Goal: Task Accomplishment & Management: Complete application form

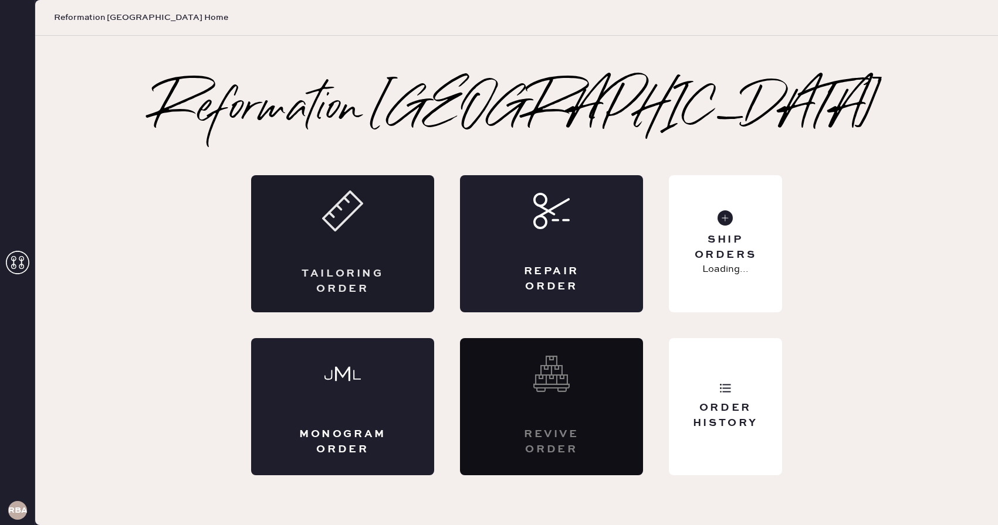
click at [354, 250] on div "Tailoring Order" at bounding box center [342, 243] width 183 height 137
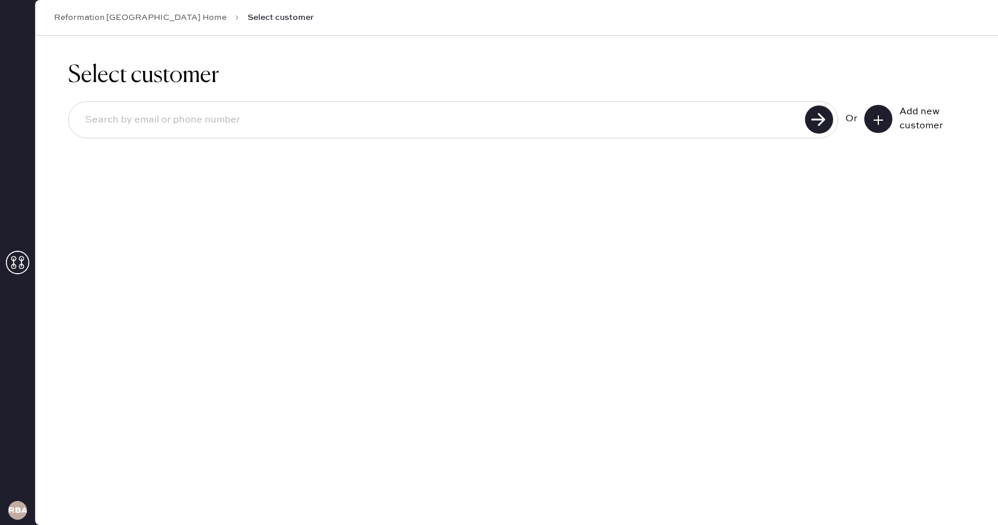
click at [880, 118] on icon at bounding box center [878, 120] width 12 height 12
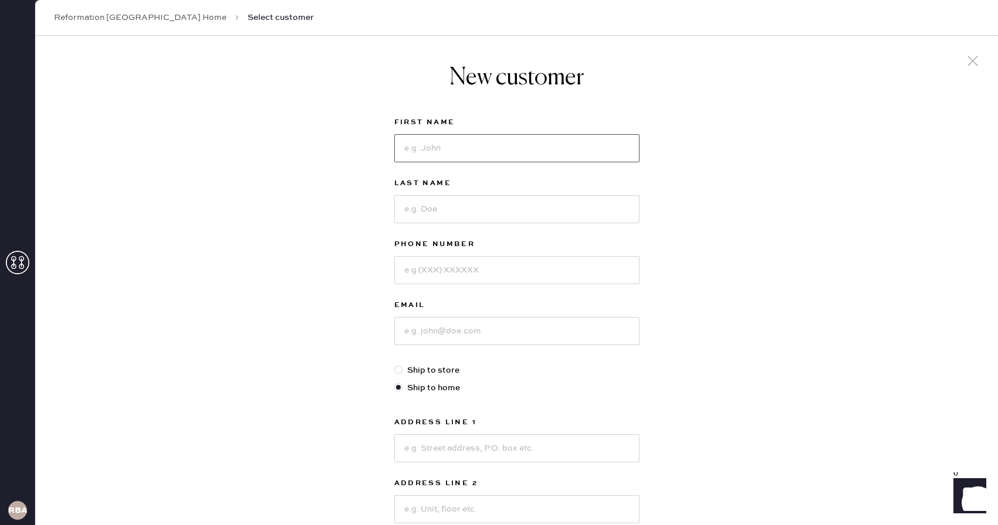
click at [535, 150] on input at bounding box center [516, 148] width 245 height 28
type input "[PERSON_NAME]"
type input "Volanth"
type input "[EMAIL_ADDRESS][DOMAIN_NAME]"
drag, startPoint x: 543, startPoint y: 270, endPoint x: 353, endPoint y: 255, distance: 190.7
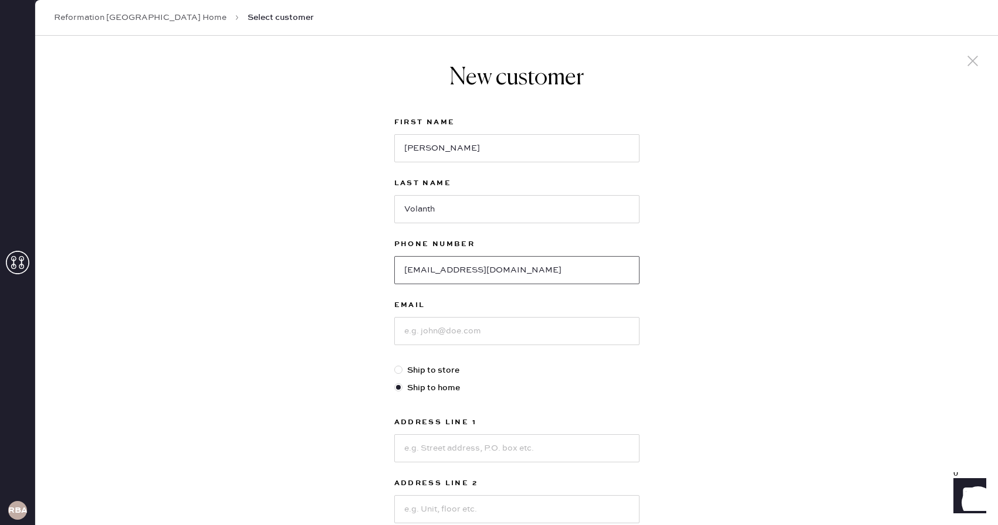
click at [353, 255] on div "New customer First Name [PERSON_NAME] Name [PERSON_NAME] Phone Number [EMAIL_AD…" at bounding box center [516, 399] width 962 height 727
type input "7032324544"
click at [442, 337] on input at bounding box center [516, 331] width 245 height 28
paste input "[EMAIL_ADDRESS][DOMAIN_NAME]"
type input "[EMAIL_ADDRESS][DOMAIN_NAME]"
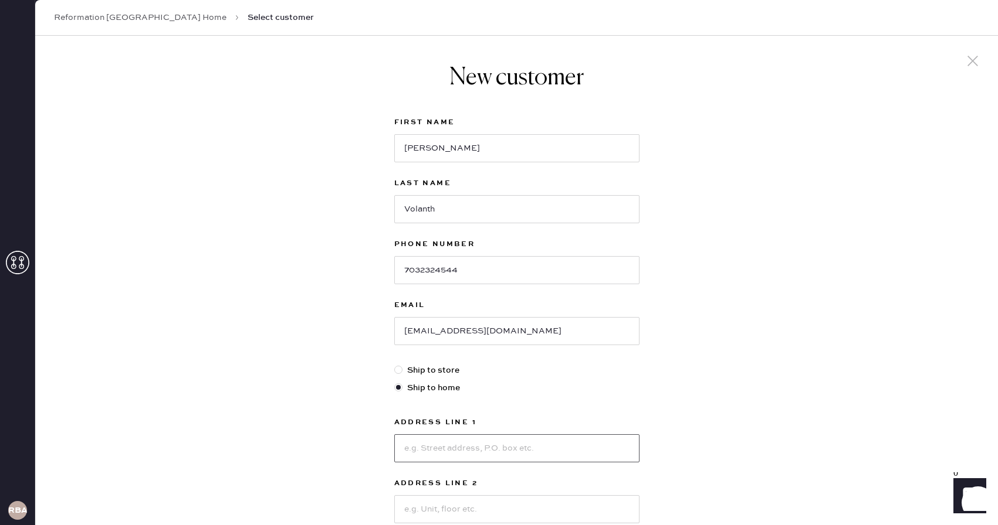
click at [477, 454] on input at bounding box center [516, 449] width 245 height 28
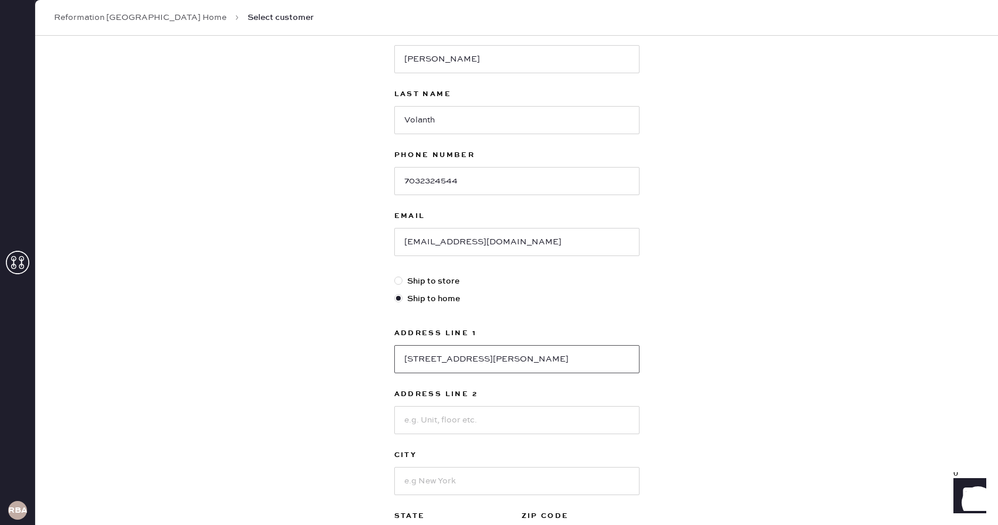
scroll to position [99, 0]
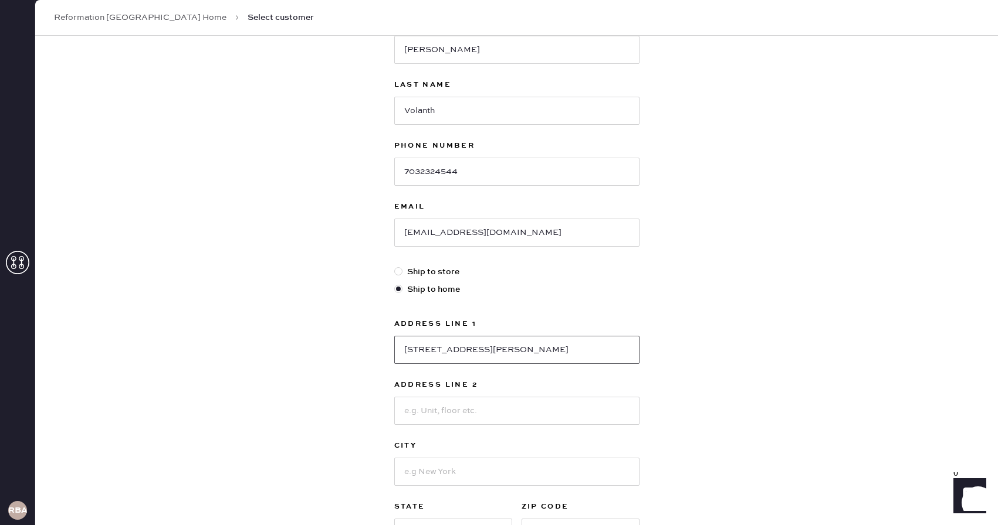
type input "[STREET_ADDRESS][PERSON_NAME]"
click at [416, 418] on input at bounding box center [516, 411] width 245 height 28
type input "Apt 4"
type input "[GEOGRAPHIC_DATA]"
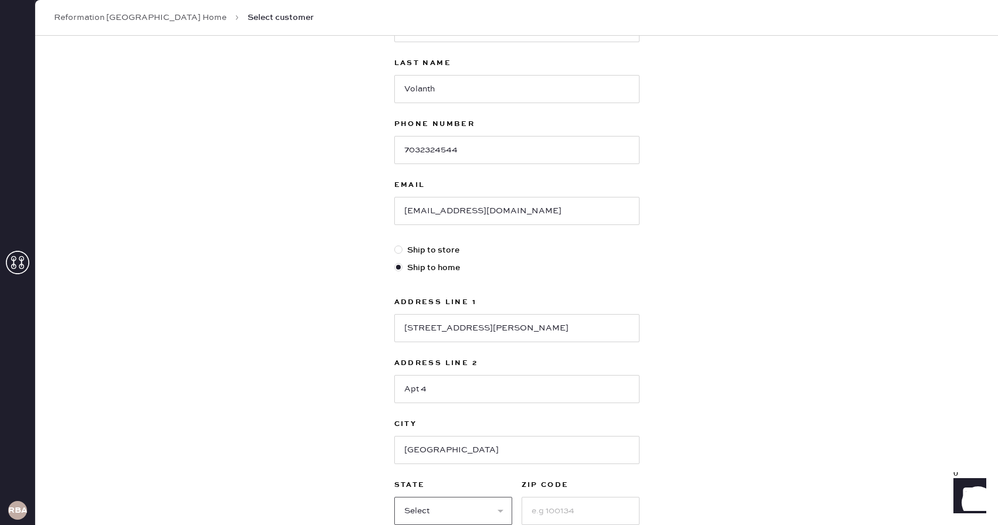
click at [485, 509] on select "Select AK AL AR AZ CA CO CT [GEOGRAPHIC_DATA] DE FL [GEOGRAPHIC_DATA] HI [GEOGR…" at bounding box center [453, 511] width 118 height 28
select select "MA"
click at [394, 497] on select "Select AK AL AR AZ CA CO CT [GEOGRAPHIC_DATA] DE FL [GEOGRAPHIC_DATA] HI [GEOGR…" at bounding box center [453, 511] width 118 height 28
click at [544, 504] on input at bounding box center [580, 511] width 118 height 28
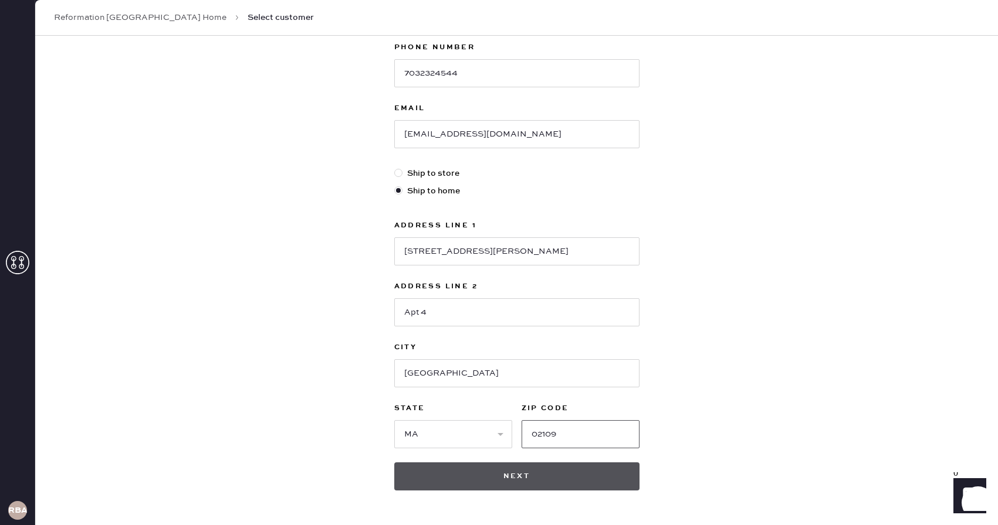
scroll to position [238, 0]
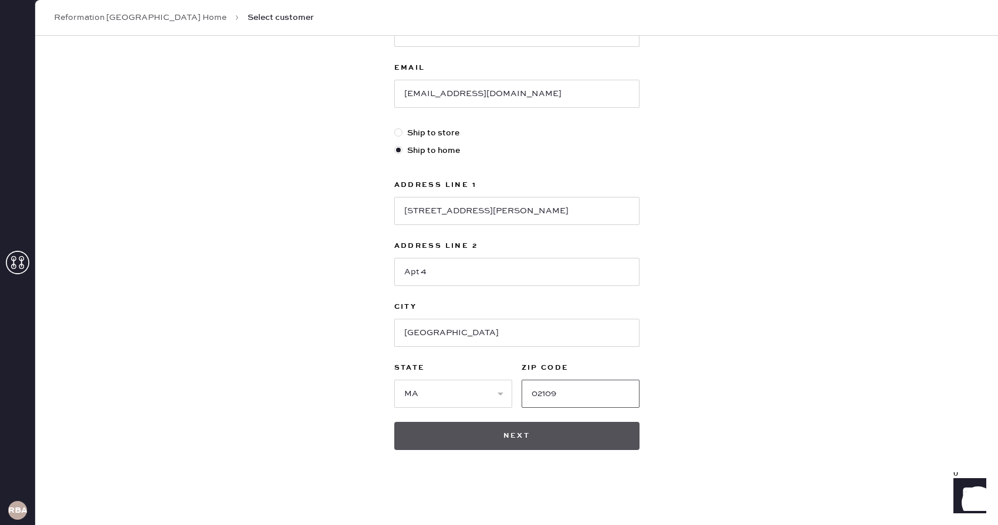
type input "02109"
click at [507, 436] on button "Next" at bounding box center [516, 436] width 245 height 28
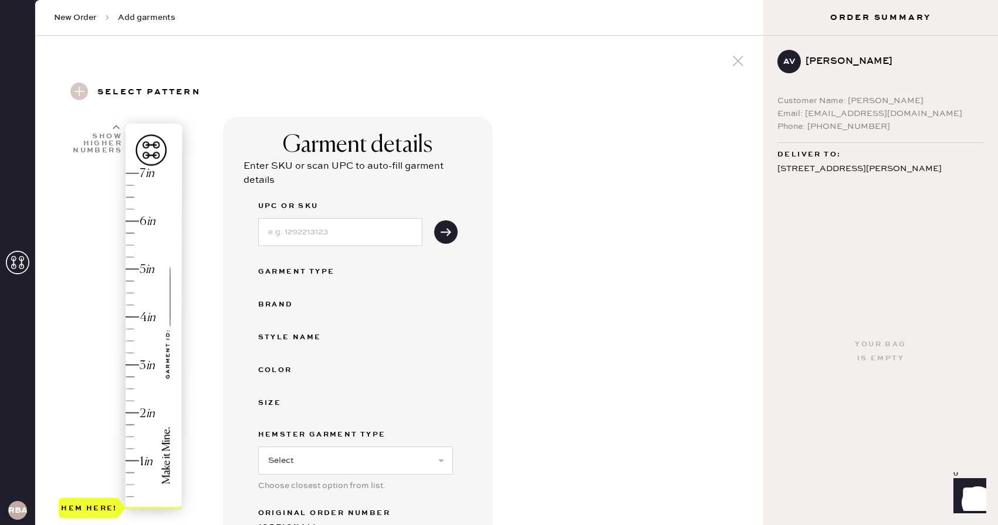
click at [134, 375] on div "Hem here!" at bounding box center [121, 341] width 125 height 346
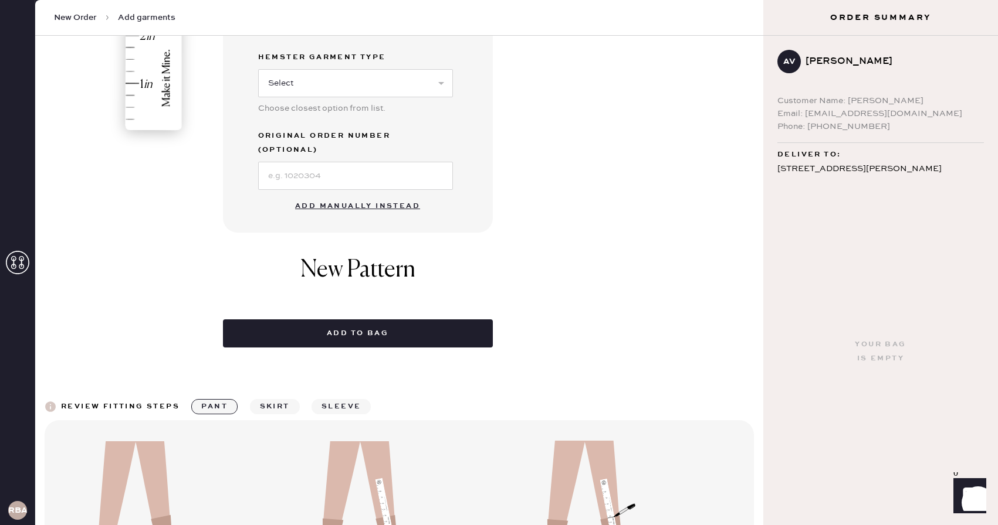
scroll to position [376, 0]
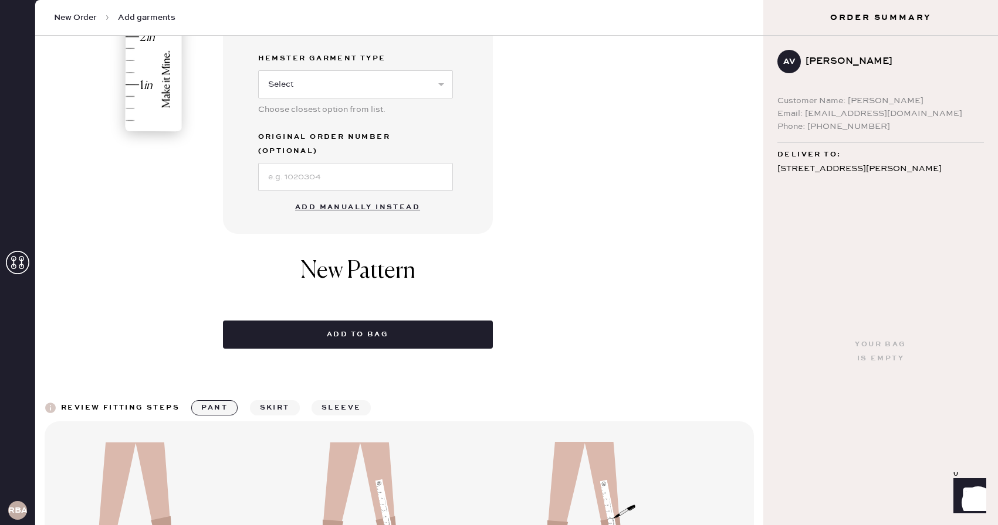
click at [386, 196] on button "Add manually instead" at bounding box center [357, 207] width 139 height 23
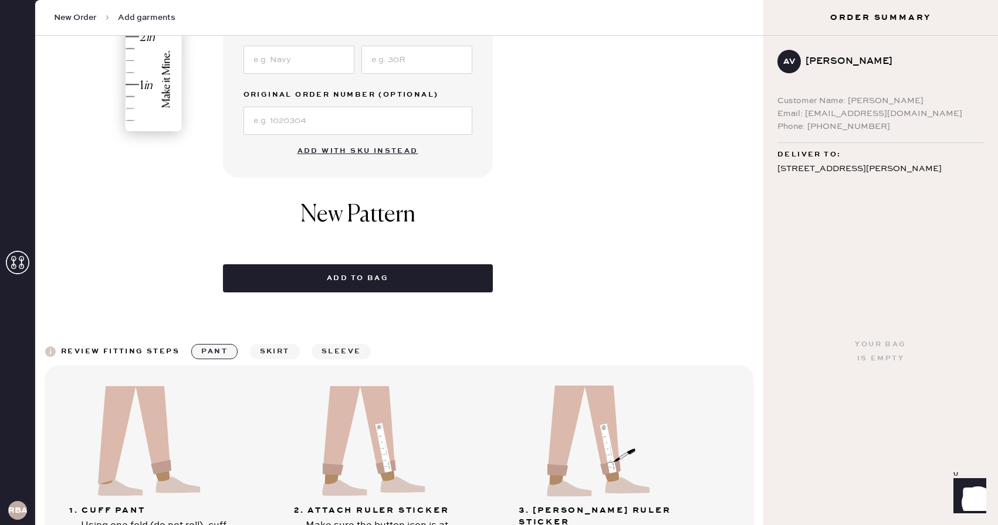
scroll to position [0, 0]
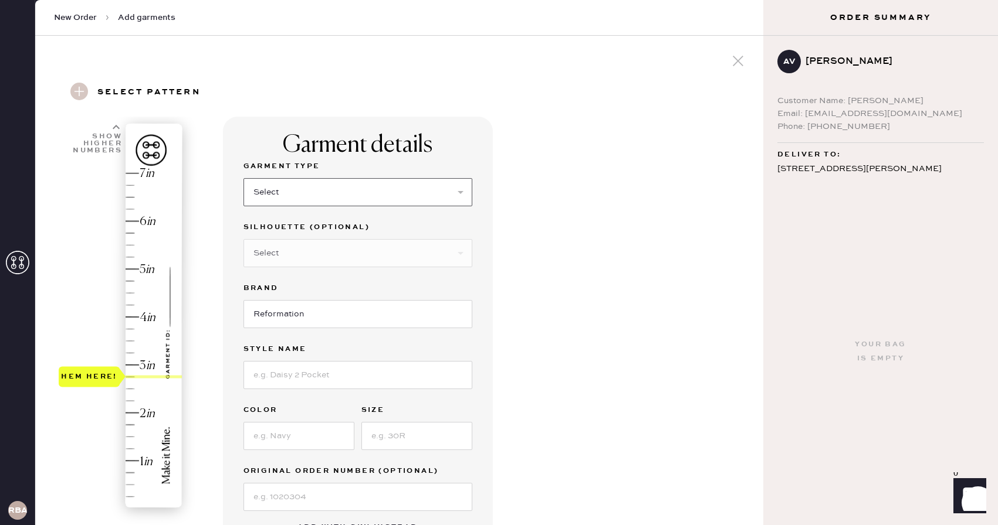
click at [302, 193] on select "Select Basic Skirt Jeans Leggings Pants Shorts Basic Sleeved Dress Basic Sleeve…" at bounding box center [357, 192] width 229 height 28
select select "2"
click at [243, 178] on select "Select Basic Skirt Jeans Leggings Pants Shorts Basic Sleeved Dress Basic Sleeve…" at bounding box center [357, 192] width 229 height 28
click at [309, 369] on input at bounding box center [357, 375] width 229 height 28
type input "[PERSON_NAME] High Rise Slouchy Wide Leg Jeans"
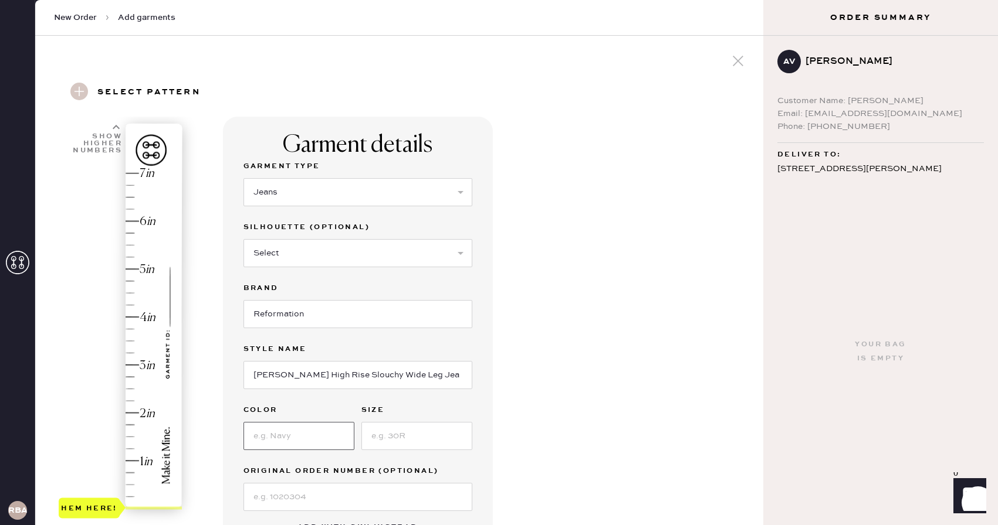
click at [290, 436] on input at bounding box center [298, 436] width 111 height 28
type input "Ondine"
type input "25"
click at [453, 398] on div "Garment Type Select Basic Skirt Jeans Leggings Pants Shorts Basic Sleeved Dress…" at bounding box center [357, 336] width 229 height 352
type input "2.75"
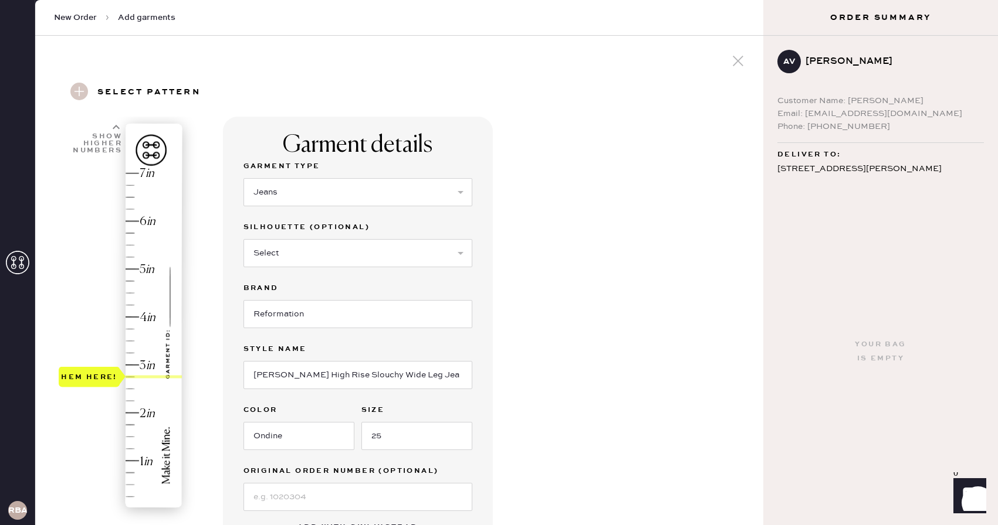
click at [130, 379] on div "Hem here!" at bounding box center [121, 341] width 125 height 346
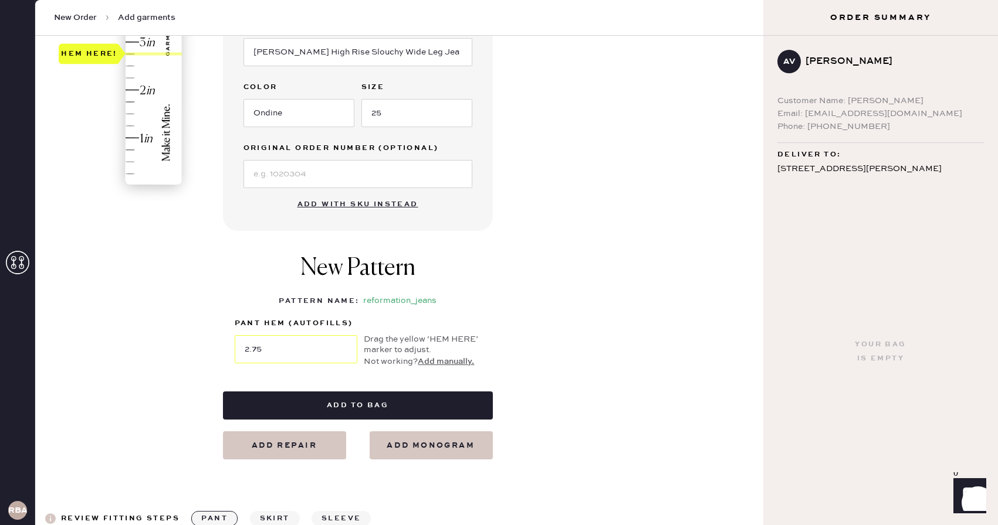
scroll to position [325, 0]
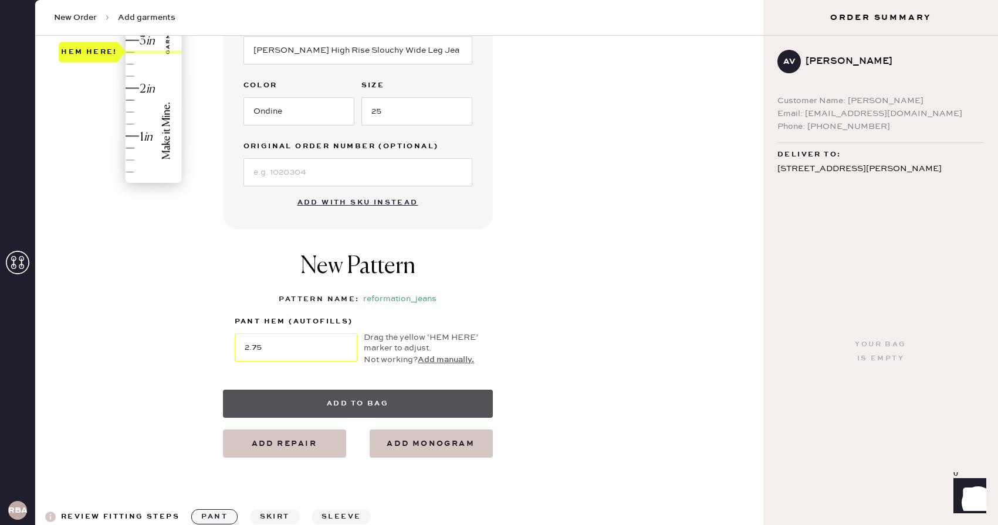
click at [335, 409] on button "Add to bag" at bounding box center [358, 404] width 270 height 28
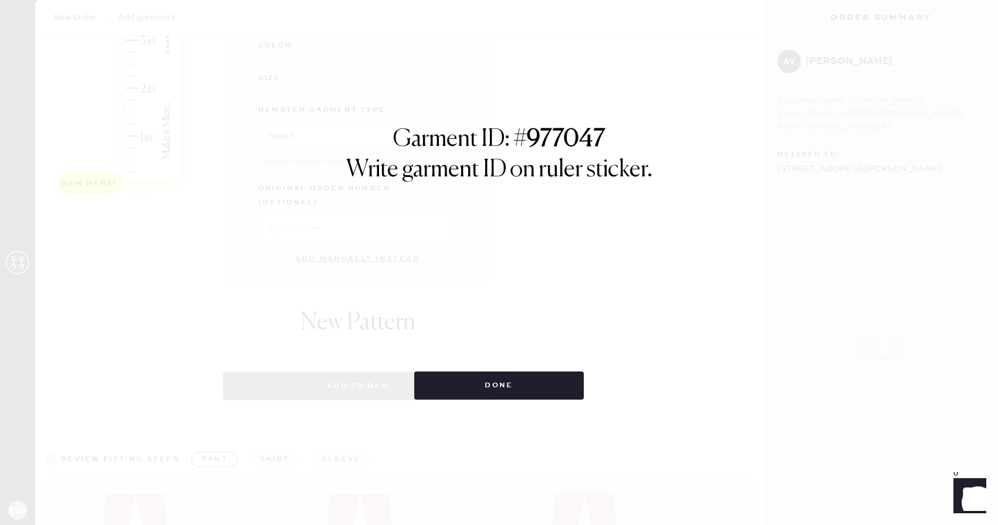
select select "2"
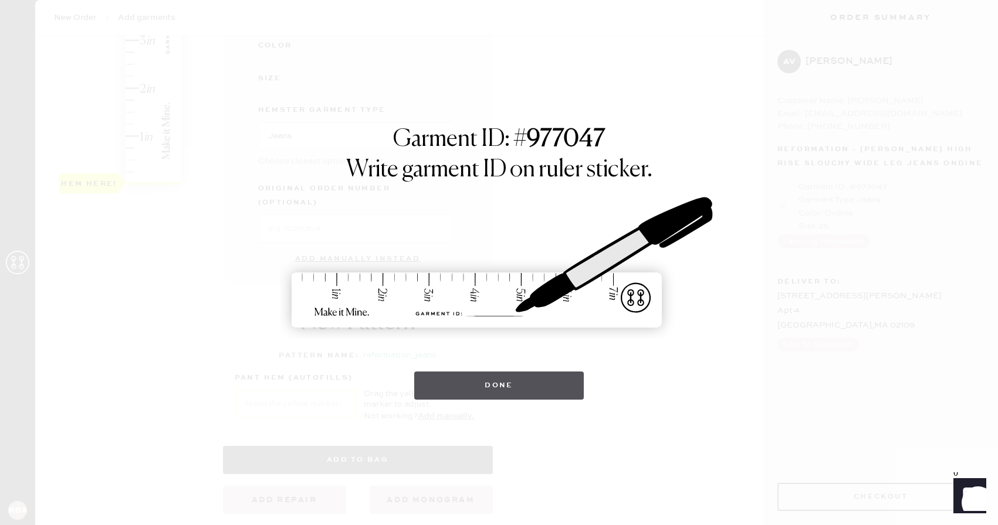
click at [460, 390] on button "Done" at bounding box center [498, 386] width 169 height 28
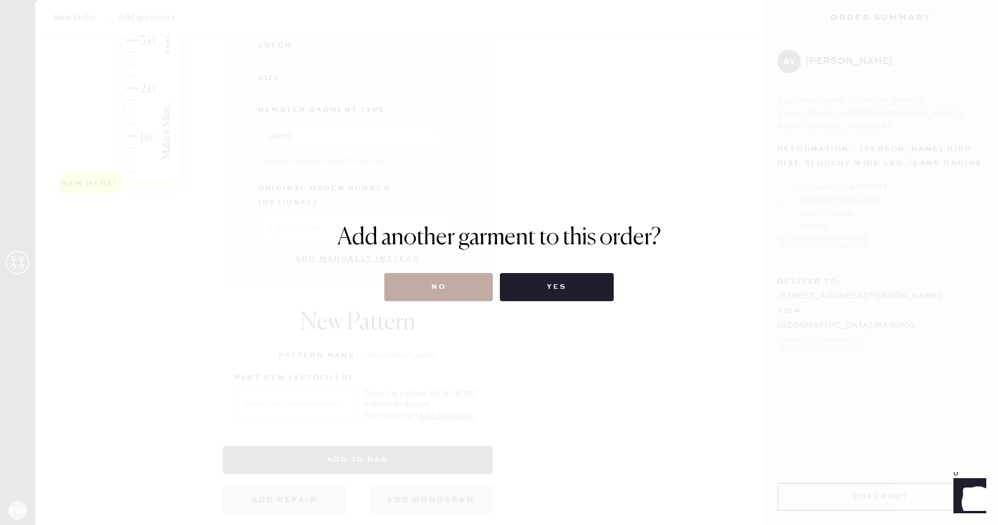
click at [437, 289] on button "No" at bounding box center [438, 287] width 108 height 28
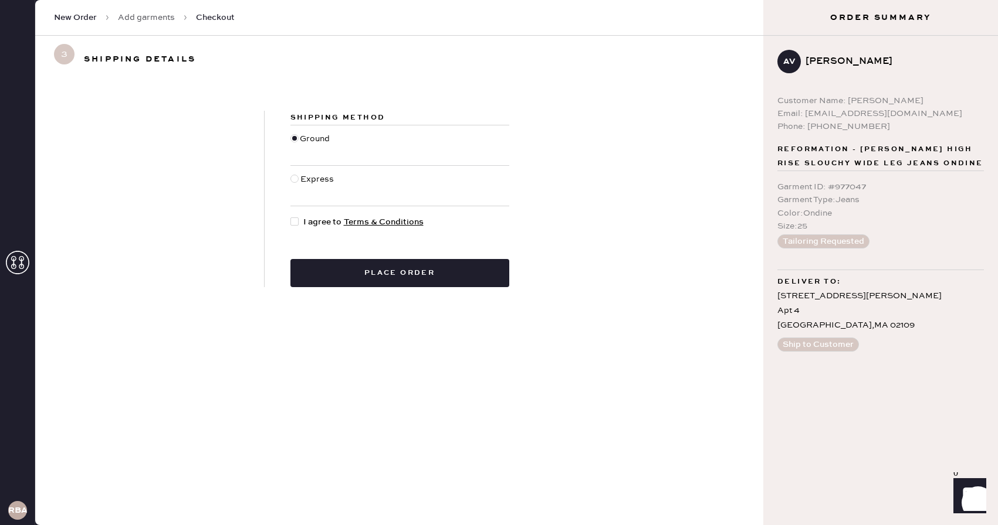
click at [300, 216] on div at bounding box center [296, 222] width 13 height 13
click at [291, 216] on input "I agree to Terms & Conditions" at bounding box center [290, 216] width 1 height 1
checkbox input "true"
click at [331, 269] on button "Place order" at bounding box center [399, 273] width 219 height 28
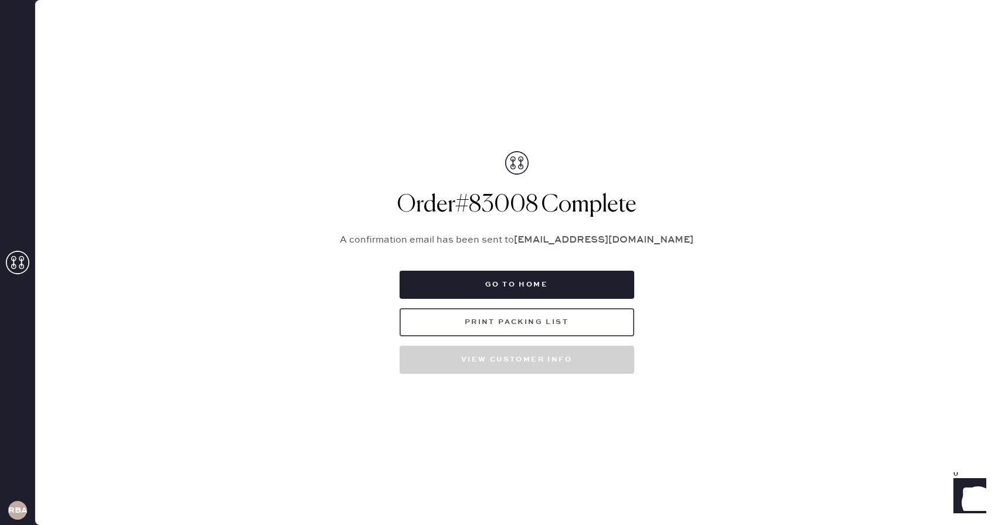
click at [474, 323] on button "Print Packing List" at bounding box center [516, 322] width 235 height 28
